Goal: Information Seeking & Learning: Learn about a topic

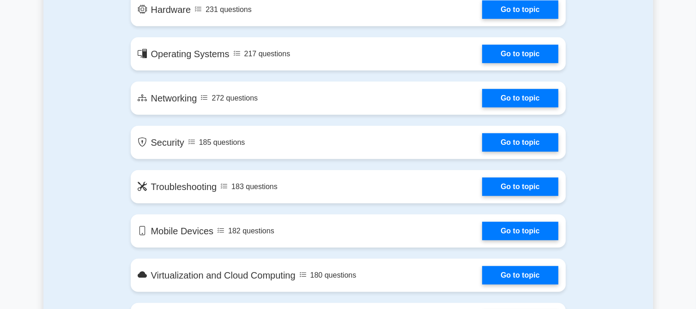
drag, startPoint x: 0, startPoint y: 0, endPoint x: 516, endPoint y: 95, distance: 524.8
click at [516, 95] on link "Go to topic" at bounding box center [520, 98] width 76 height 18
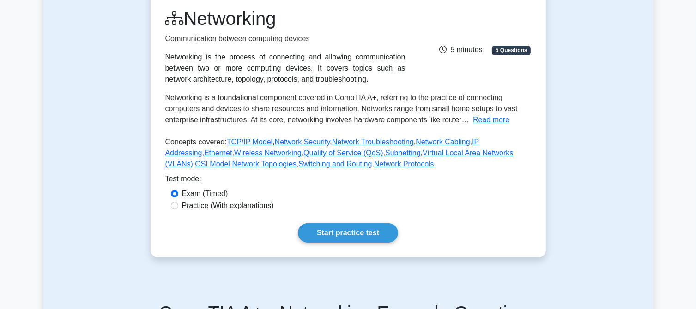
scroll to position [139, 0]
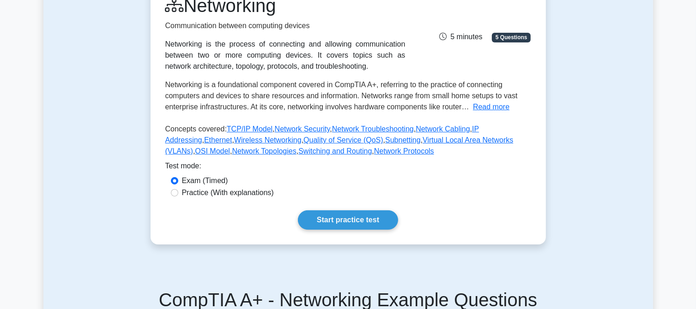
click at [184, 189] on label "Practice (With explanations)" at bounding box center [228, 192] width 92 height 11
click at [178, 189] on input "Practice (With explanations)" at bounding box center [174, 192] width 7 height 7
radio input "true"
click at [337, 220] on link "Start practice test" at bounding box center [348, 220] width 100 height 19
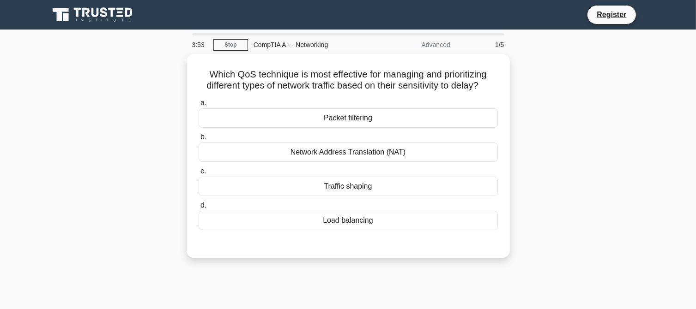
click at [221, 44] on link "Stop" at bounding box center [230, 45] width 35 height 12
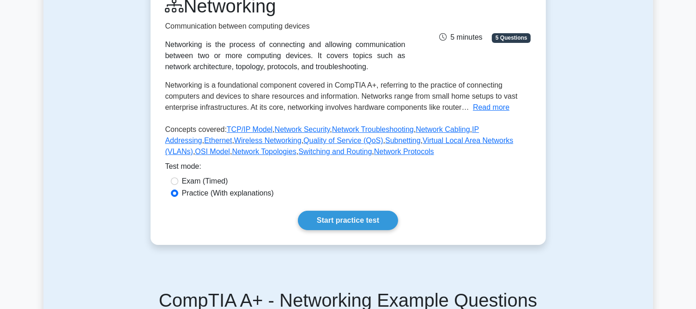
scroll to position [139, 0]
click at [336, 211] on link "Start practice test" at bounding box center [348, 220] width 100 height 19
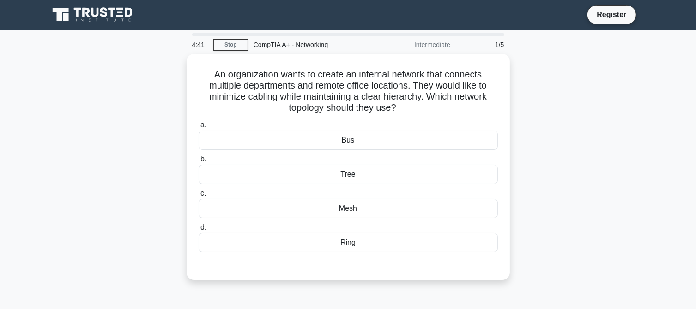
click at [336, 171] on div "Tree" at bounding box center [348, 174] width 299 height 19
click at [199, 163] on input "b. Tree" at bounding box center [199, 160] width 0 height 6
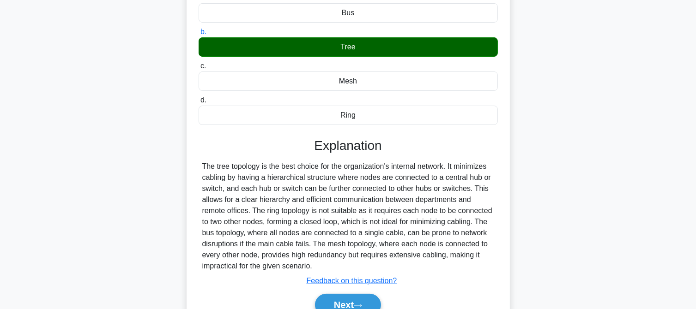
scroll to position [139, 0]
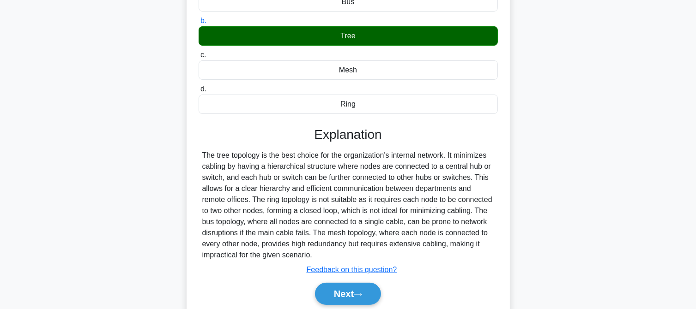
click at [369, 288] on button "Next" at bounding box center [348, 294] width 66 height 22
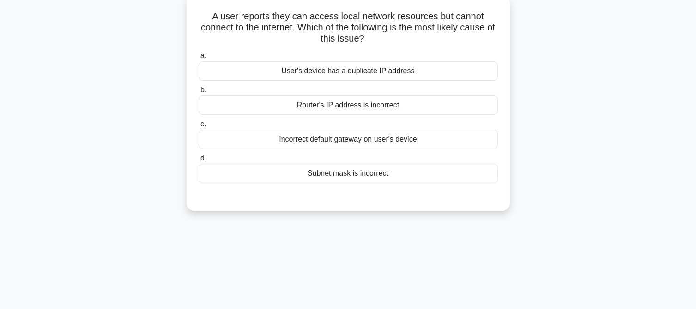
scroll to position [0, 0]
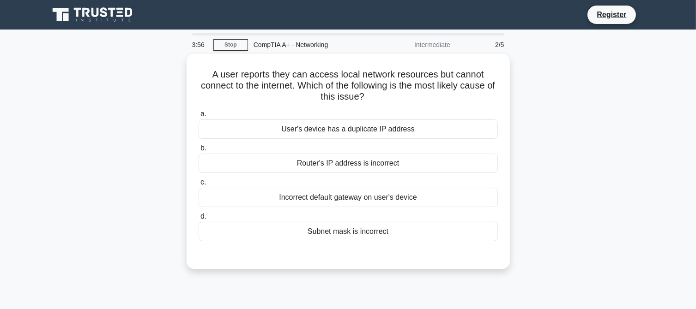
click at [319, 201] on div "Incorrect default gateway on user's device" at bounding box center [348, 197] width 299 height 19
click at [199, 186] on input "c. Incorrect default gateway on user's device" at bounding box center [199, 183] width 0 height 6
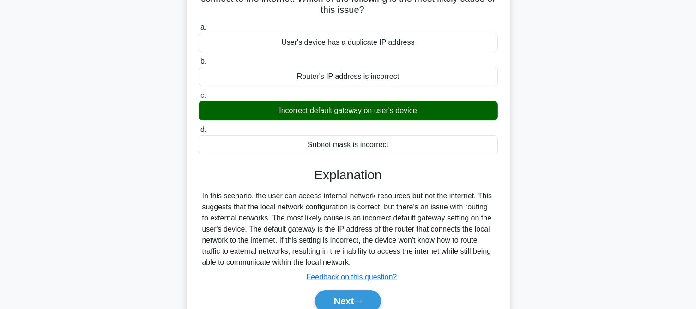
scroll to position [92, 0]
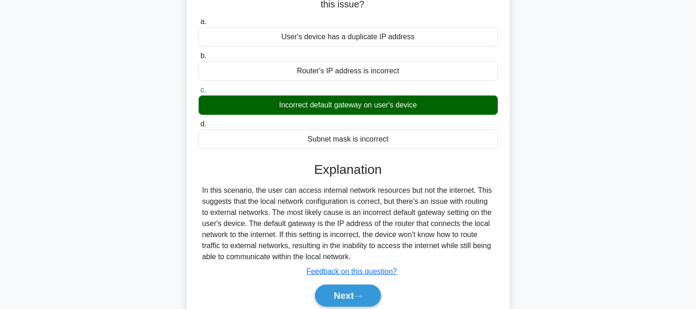
click at [369, 296] on button "Next" at bounding box center [348, 296] width 66 height 22
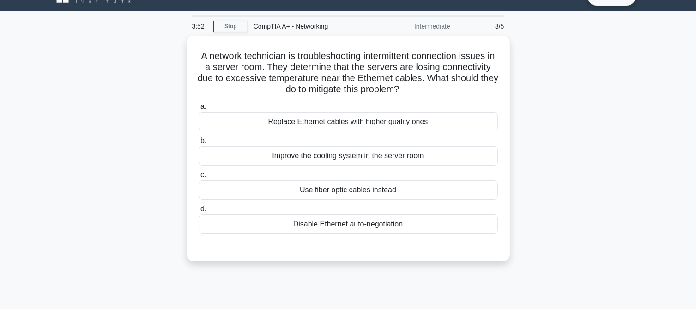
scroll to position [0, 0]
